Goal: Complete application form

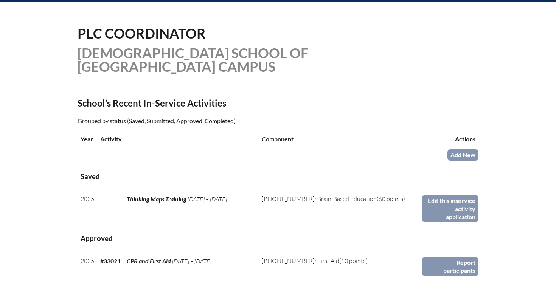
scroll to position [198, 0]
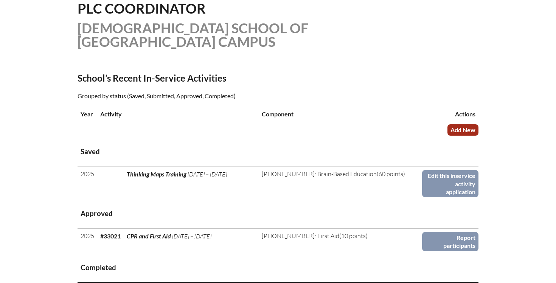
click at [464, 127] on link "Add New" at bounding box center [463, 130] width 31 height 11
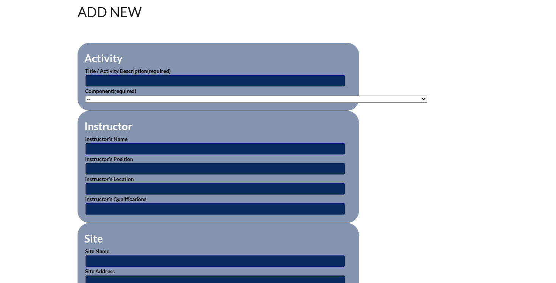
scroll to position [260, 0]
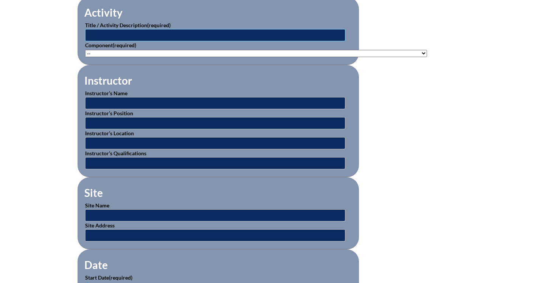
click at [164, 34] on input "text" at bounding box center [215, 35] width 260 height 12
click at [156, 104] on input "text" at bounding box center [215, 103] width 260 height 12
click at [128, 34] on input "Math" at bounding box center [215, 35] width 260 height 12
type input "Mathodology"
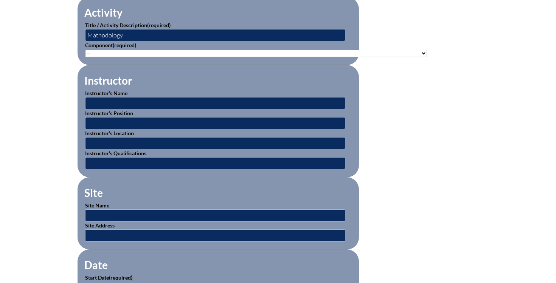
click at [153, 53] on select"]"] "-- 1-000-001: Appropriate Art Activities 1-000-002: Concept and Art Process for…" at bounding box center [256, 53] width 342 height 7
click at [131, 52] on select"]"] "-- 1-000-001: Appropriate Art Activities 1-000-002: Concept and Art Process for…" at bounding box center [256, 53] width 342 height 7
select select"]"] "20377"
click at [85, 50] on select"]"] "-- 1-000-001: Appropriate Art Activities 1-000-002: Concept and Art Process for…" at bounding box center [256, 53] width 342 height 7
click at [135, 103] on input "text" at bounding box center [215, 103] width 260 height 12
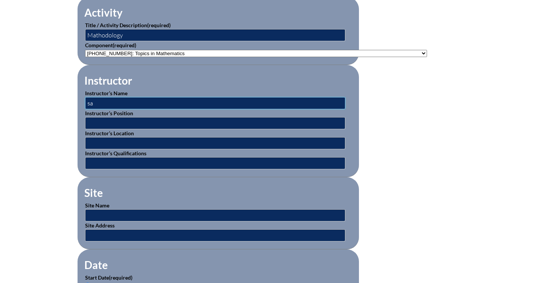
type input "s"
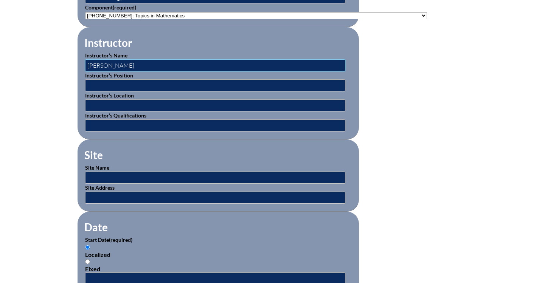
scroll to position [307, 0]
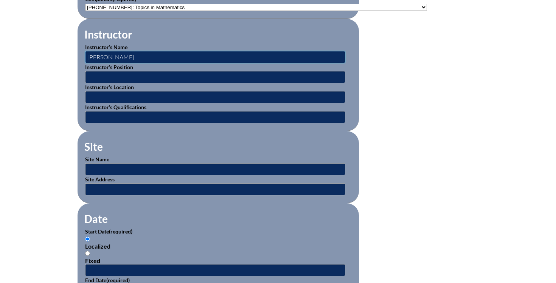
type input "Sarah Schafer"
click at [117, 166] on input "text" at bounding box center [215, 169] width 260 height 12
type input "O"
type input "o"
type input "E"
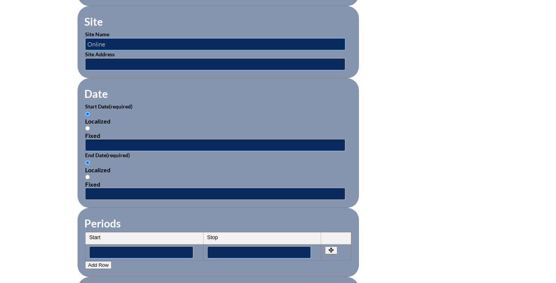
scroll to position [433, 0]
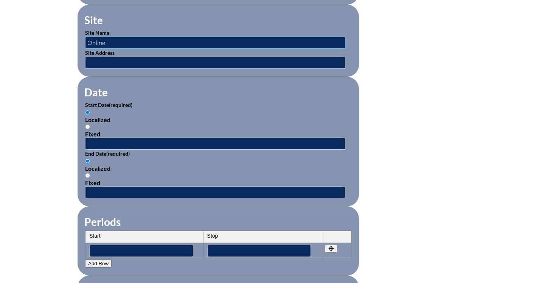
type input "Online"
click at [95, 142] on input "text" at bounding box center [215, 144] width 260 height 12
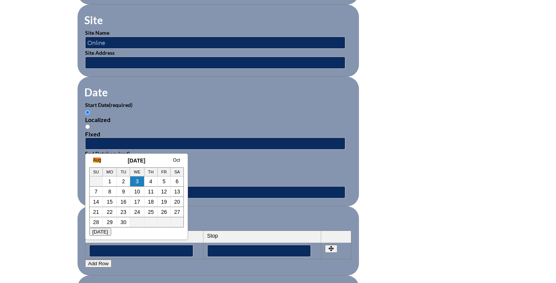
click at [98, 160] on link "Aug" at bounding box center [97, 160] width 8 height 5
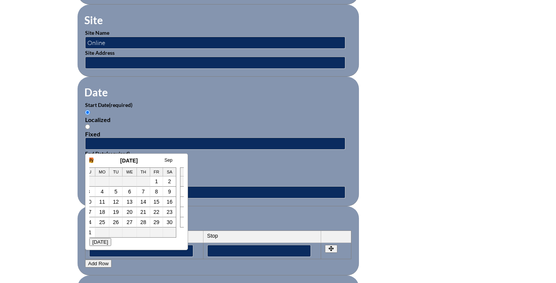
click at [90, 160] on link "July" at bounding box center [90, 160] width 8 height 5
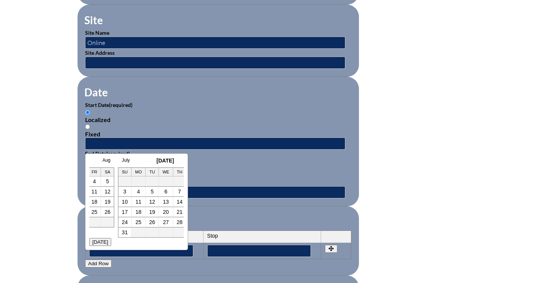
scroll to position [0, 15]
click at [179, 159] on link "July" at bounding box center [180, 160] width 8 height 5
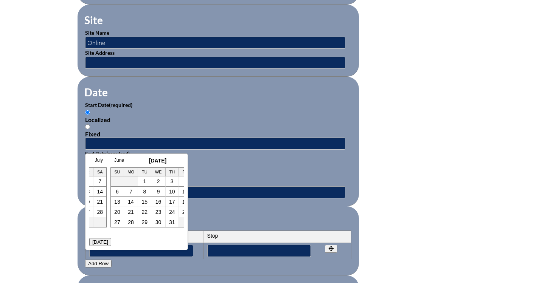
scroll to position [0, 23]
click at [157, 159] on link "July" at bounding box center [153, 160] width 8 height 5
click at [127, 202] on link "17" at bounding box center [128, 202] width 6 height 6
type input "2025-07-17 4:11 PM"
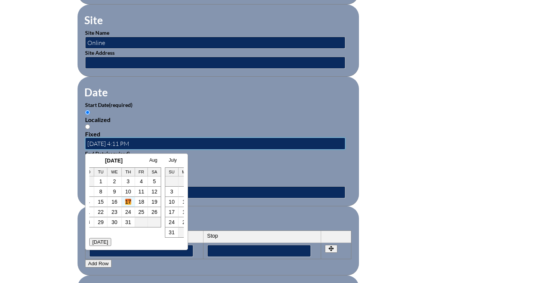
scroll to position [0, 0]
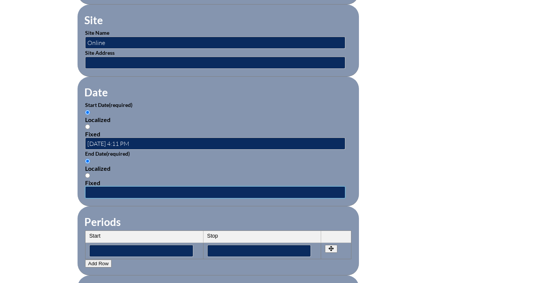
click at [117, 189] on input "text" at bounding box center [215, 193] width 260 height 12
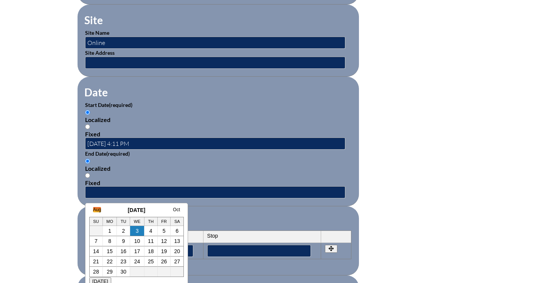
click at [98, 210] on link "Aug" at bounding box center [97, 209] width 8 height 5
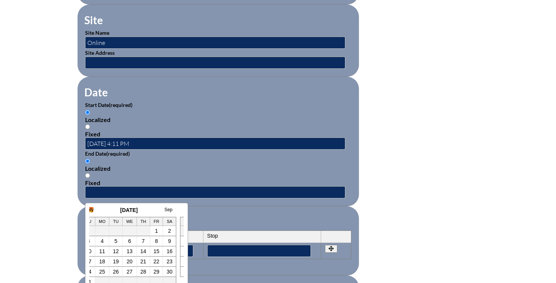
click at [90, 210] on link "July" at bounding box center [90, 209] width 8 height 5
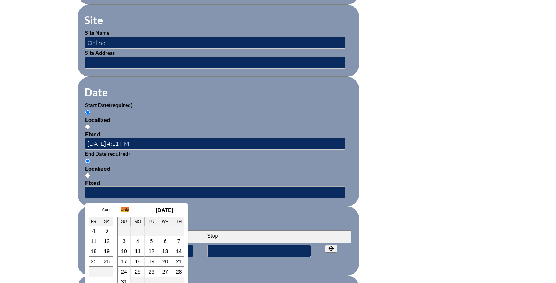
scroll to position [0, 15]
click at [146, 251] on link "18" at bounding box center [149, 252] width 6 height 6
type input "2025-07-18 4:11 PM"
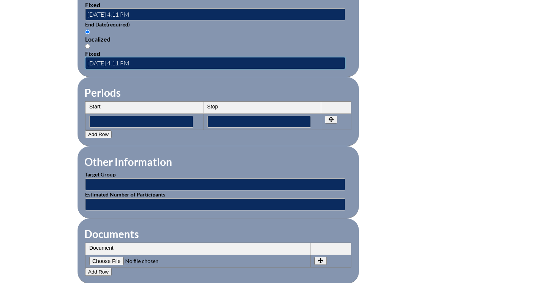
scroll to position [569, 0]
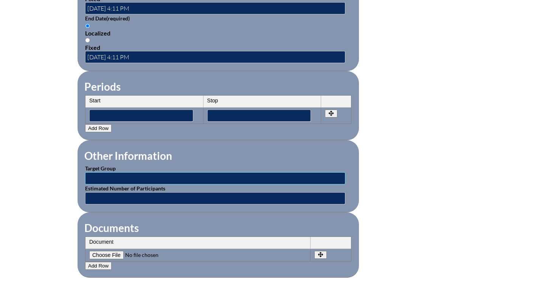
click at [133, 177] on input "text" at bounding box center [215, 179] width 260 height 12
type input "Math Instructors"
click at [137, 205] on fieldset "Other Information Target Group Math Instructors Estimated Number of Participants" at bounding box center [219, 176] width 282 height 72
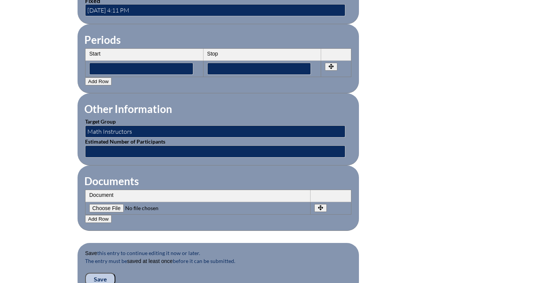
scroll to position [623, 0]
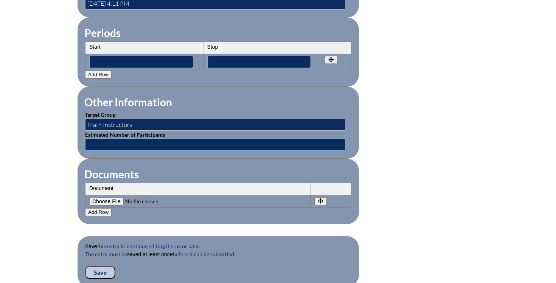
click at [141, 143] on input "text" at bounding box center [215, 145] width 260 height 12
type input "1"
click at [209, 162] on fieldset "Documents Document No rows created Add new row Document Remove File Undo Remove…" at bounding box center [219, 191] width 282 height 65
click at [112, 201] on input"] "file" at bounding box center [140, 202] width 103 height 8
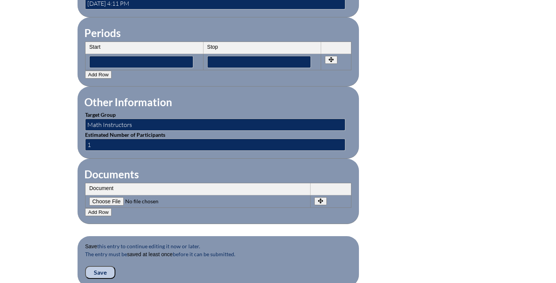
type input"] "C:\fakepath\BTC PD Certificate - Denise Cinnamond.pdf"
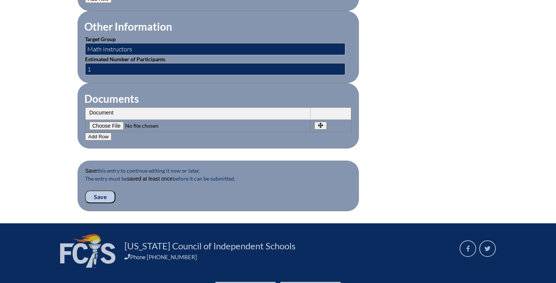
click at [106, 194] on input "Save" at bounding box center [100, 197] width 30 height 13
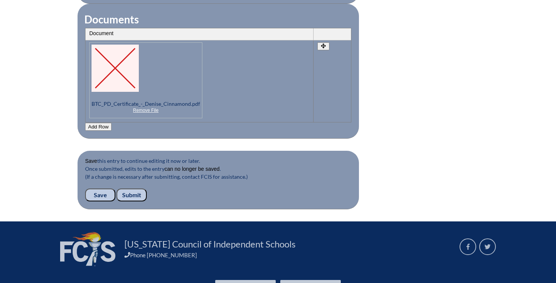
scroll to position [781, 0]
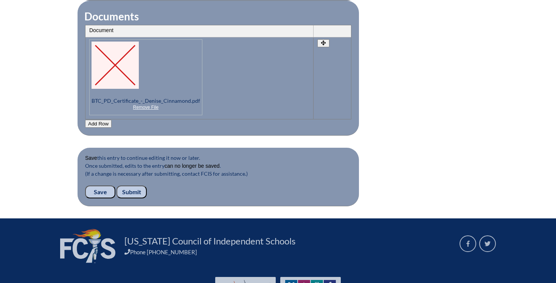
click at [139, 193] on input "Submit" at bounding box center [132, 192] width 30 height 13
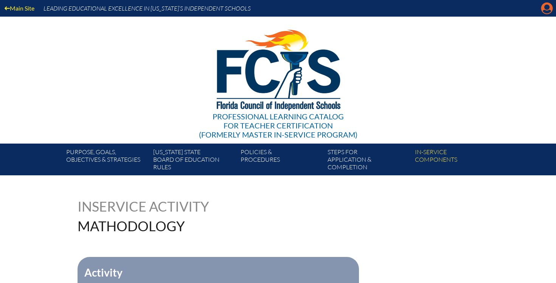
click at [548, 11] on icon "Manage account" at bounding box center [547, 8] width 12 height 12
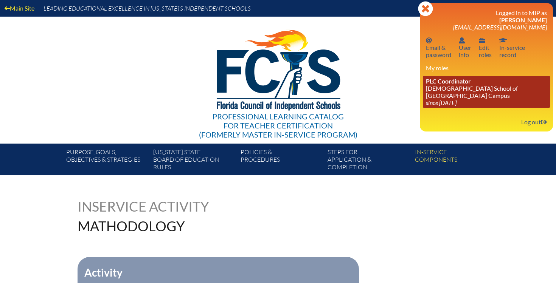
click at [461, 87] on link "PLC Coordinator Episcopal School of Jacksonville - Beaches Campus since 2024 Au…" at bounding box center [486, 92] width 127 height 32
